Goal: Transaction & Acquisition: Obtain resource

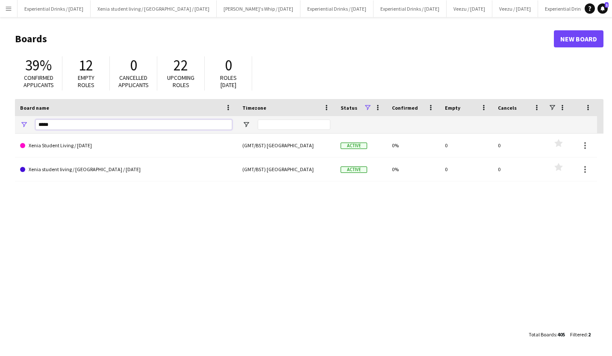
drag, startPoint x: 78, startPoint y: 122, endPoint x: 6, endPoint y: 137, distance: 73.7
click at [6, 137] on main "Boards New Board 39% Confirmed applicants 12 Empty roles 0 Cancelled applicants…" at bounding box center [306, 186] width 612 height 339
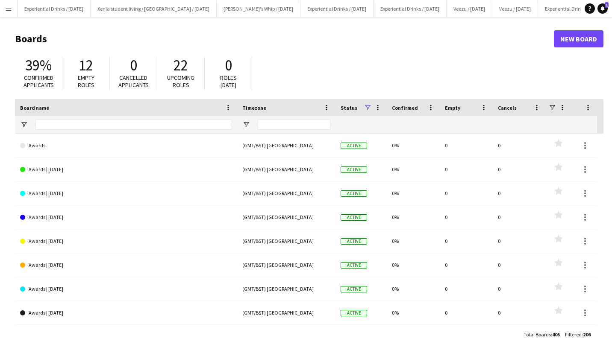
click at [8, 3] on button "Menu" at bounding box center [8, 8] width 17 height 17
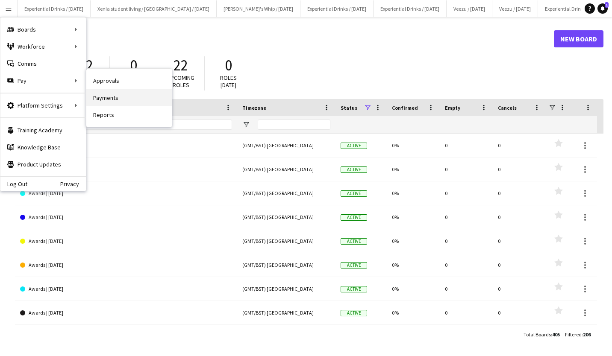
click at [111, 97] on link "Payments" at bounding box center [128, 97] width 85 height 17
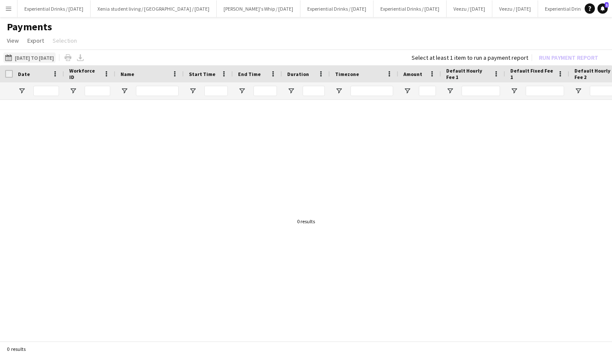
click at [32, 58] on button "[DATE] to [DATE] [DATE] to [DATE]" at bounding box center [29, 58] width 52 height 10
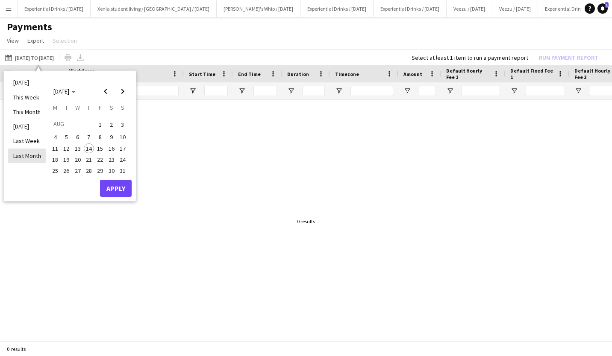
click at [30, 153] on li "Last Month" at bounding box center [27, 156] width 38 height 15
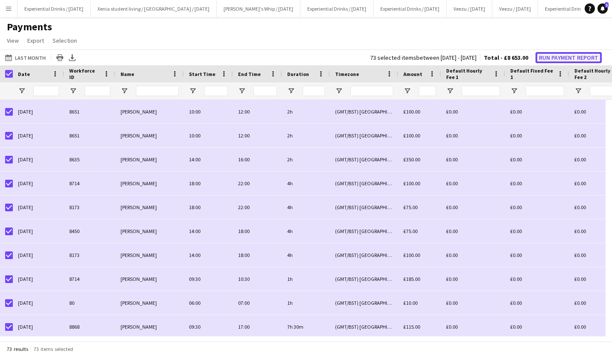
click at [571, 55] on button "Run Payment Report" at bounding box center [568, 57] width 66 height 11
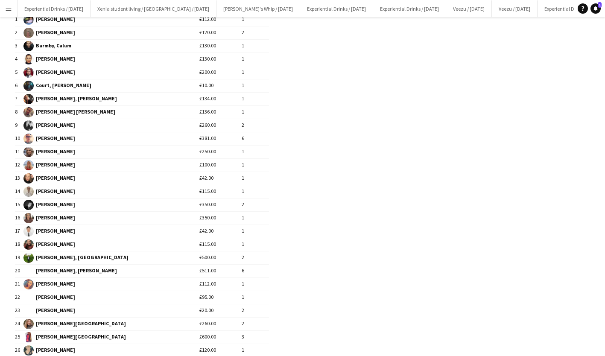
scroll to position [285, 0]
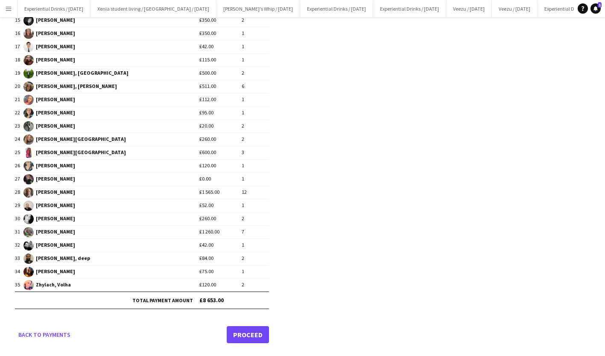
click at [252, 329] on link "Proceed" at bounding box center [248, 334] width 42 height 17
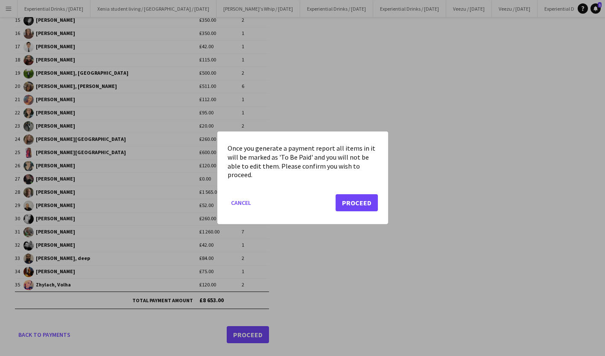
scroll to position [0, 0]
click at [358, 200] on button "Proceed" at bounding box center [357, 203] width 42 height 17
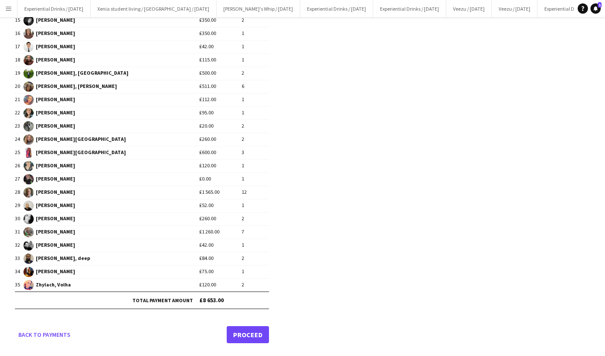
scroll to position [285, 0]
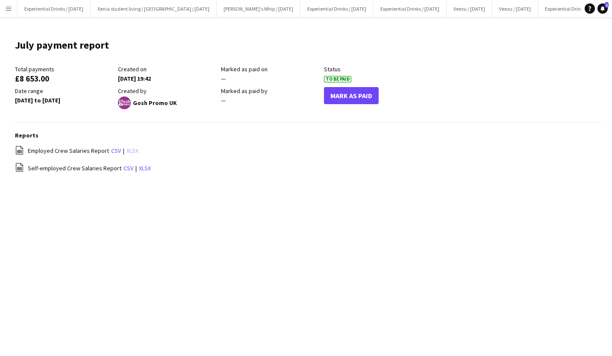
click at [129, 150] on link "xlsx" at bounding box center [132, 151] width 12 height 8
click at [142, 169] on link "xlsx" at bounding box center [145, 168] width 12 height 8
